Goal: Book appointment/travel/reservation

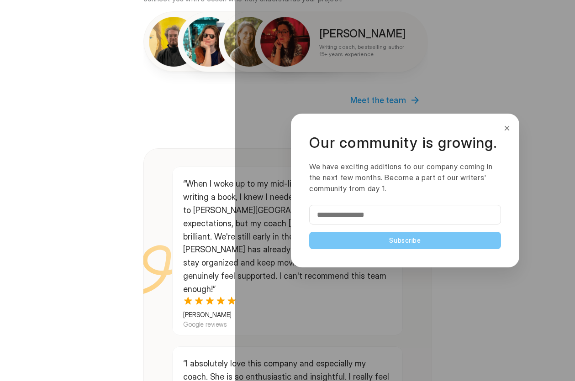
scroll to position [1268, 0]
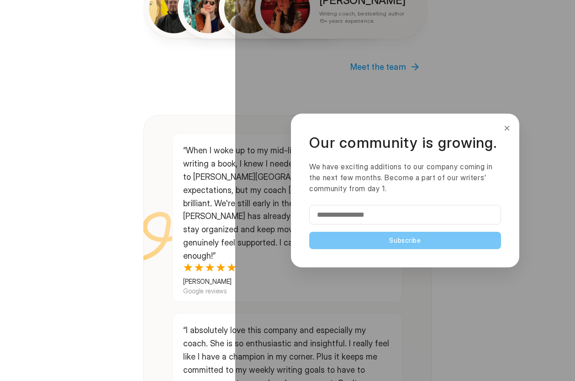
click at [507, 128] on button "×" at bounding box center [507, 128] width 10 height 15
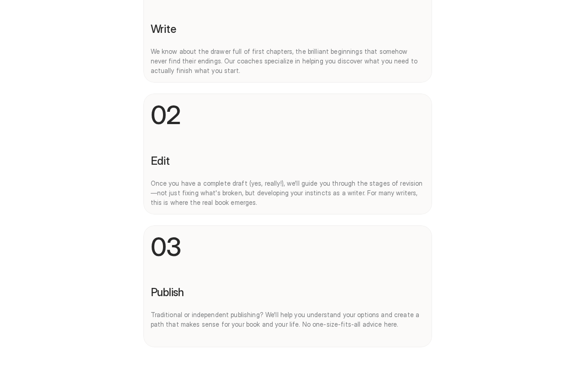
scroll to position [0, 0]
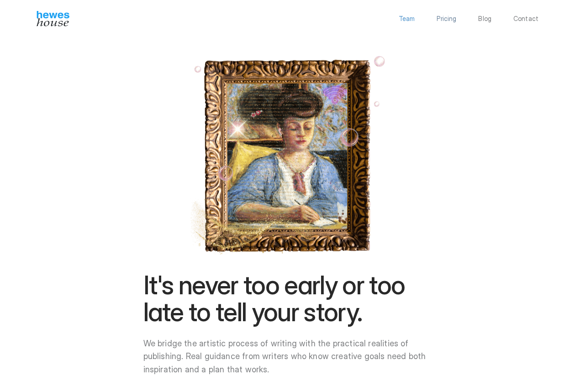
click at [410, 19] on p "Team" at bounding box center [407, 19] width 16 height 6
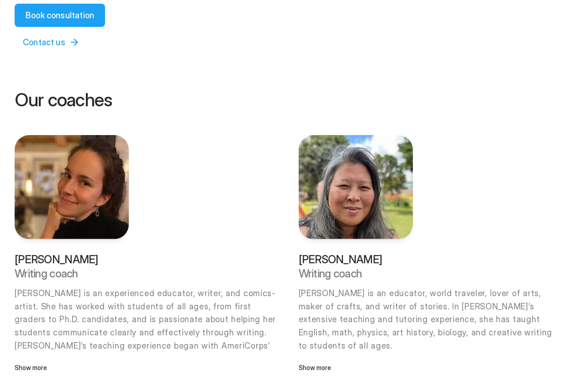
scroll to position [229, 0]
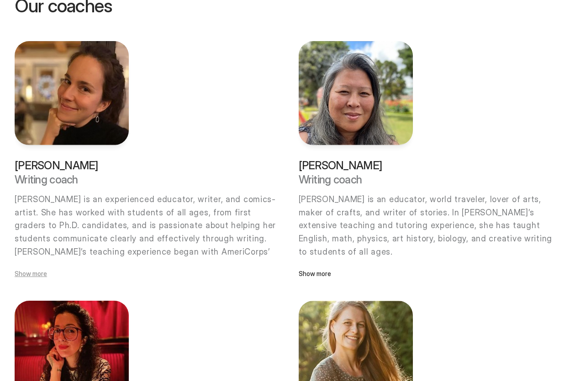
click at [33, 272] on p "Show more" at bounding box center [72, 274] width 114 height 10
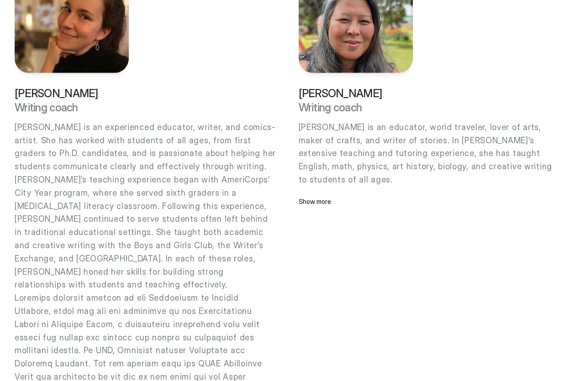
scroll to position [289, 0]
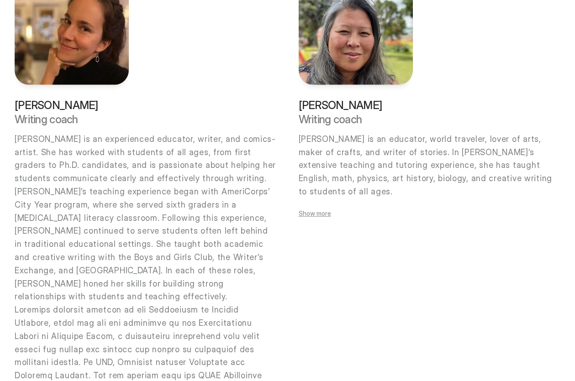
click at [327, 209] on p "Show more" at bounding box center [356, 214] width 114 height 10
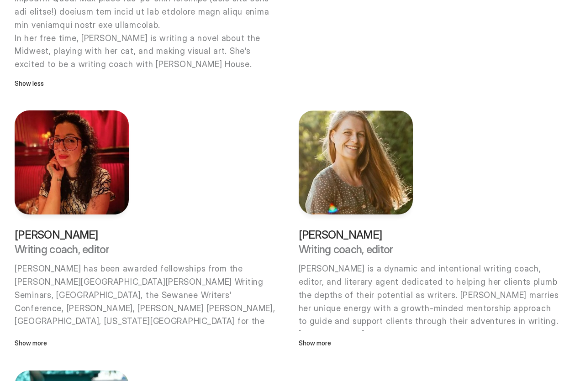
scroll to position [845, 0]
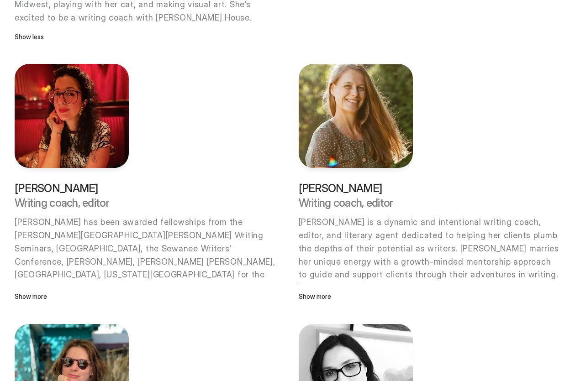
click at [35, 237] on div "[PERSON_NAME] Writing coach, editor [PERSON_NAME] has been awarded fellowships …" at bounding box center [146, 242] width 262 height 119
click at [37, 292] on p "Show more" at bounding box center [72, 297] width 114 height 10
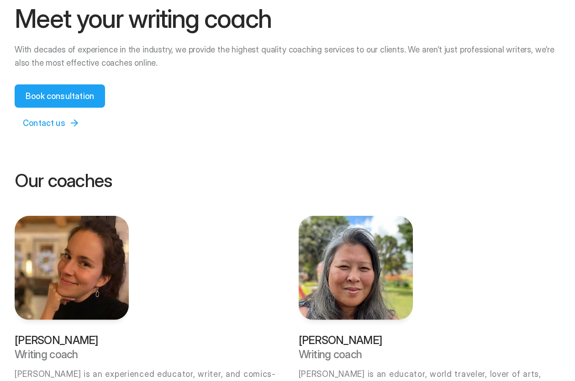
scroll to position [0, 0]
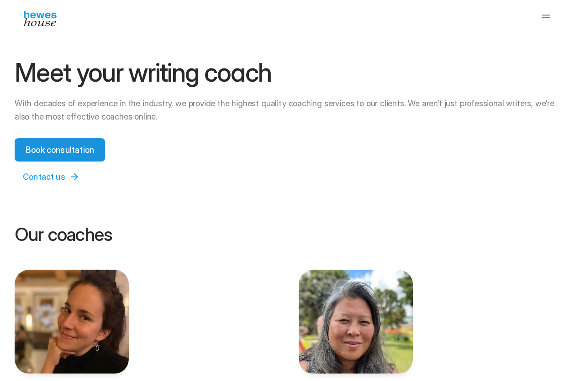
click at [82, 152] on p "Book consultation" at bounding box center [60, 150] width 69 height 12
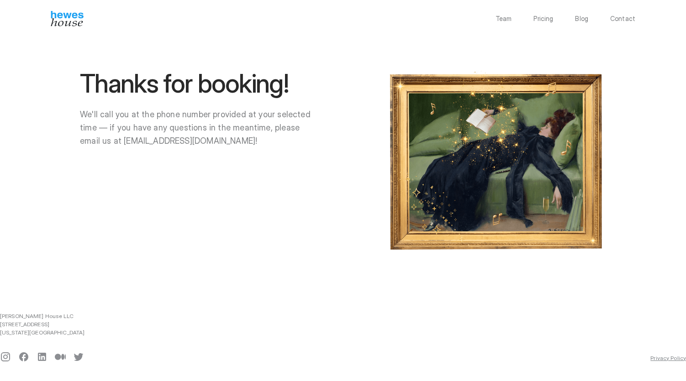
click at [56, 12] on img at bounding box center [67, 19] width 33 height 16
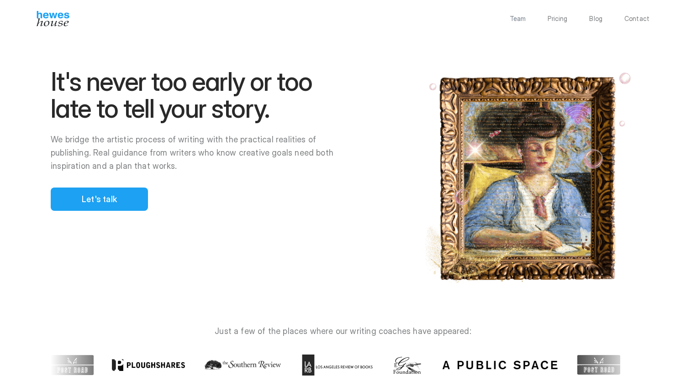
click at [518, 20] on p "Team" at bounding box center [518, 19] width 16 height 6
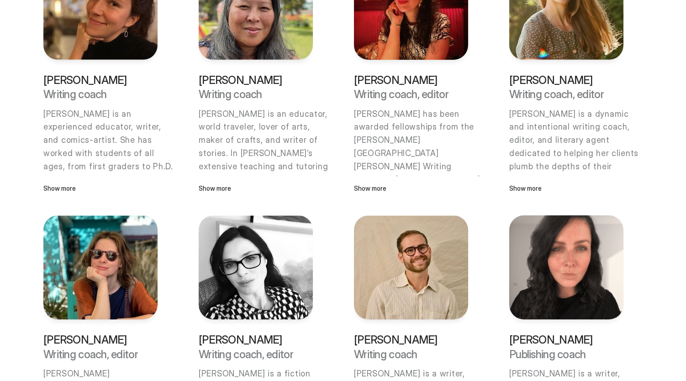
scroll to position [270, 0]
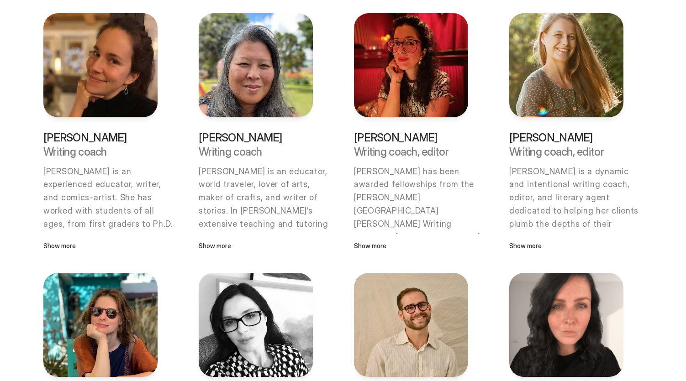
click at [370, 241] on p "Show more" at bounding box center [411, 246] width 114 height 10
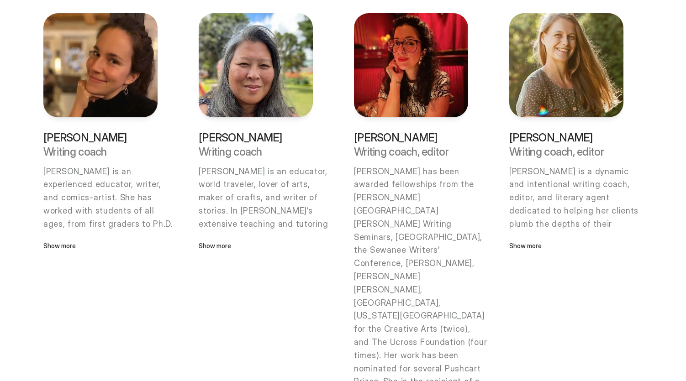
click at [519, 238] on div "Maggie Sadler Writing coach, editor Maggie Sadler is a dynamic and intentional …" at bounding box center [575, 191] width 133 height 119
click at [528, 244] on p "Show more" at bounding box center [566, 246] width 114 height 10
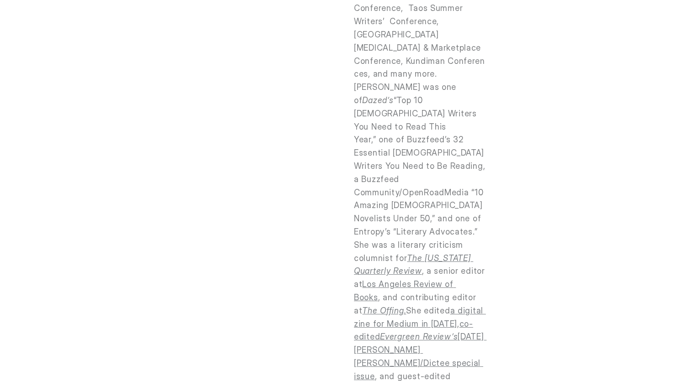
scroll to position [3694, 0]
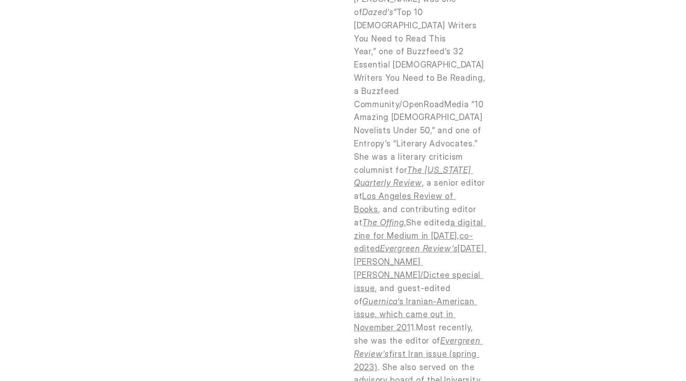
scroll to position [3731, 0]
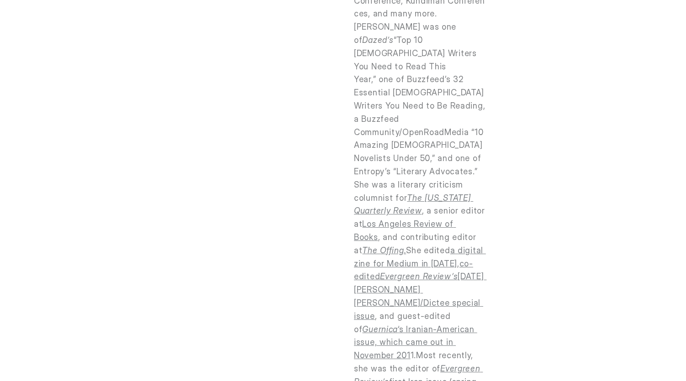
scroll to position [3748, 0]
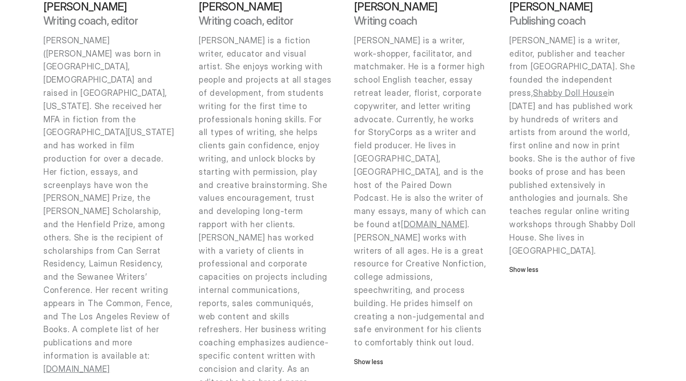
scroll to position [4661, 0]
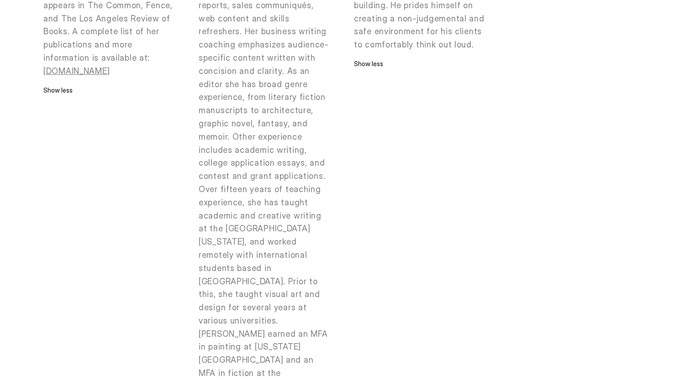
scroll to position [4713, 0]
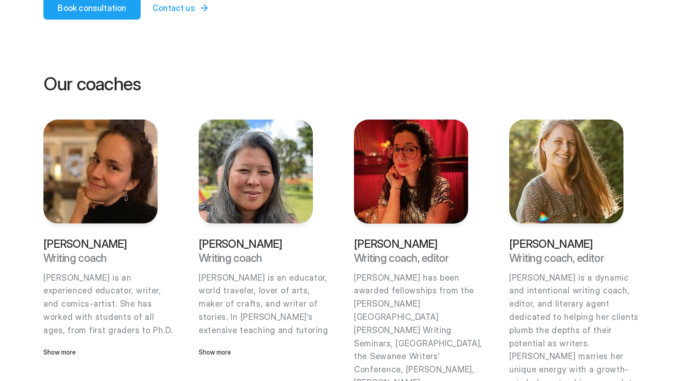
scroll to position [0, 0]
